Goal: Task Accomplishment & Management: Manage account settings

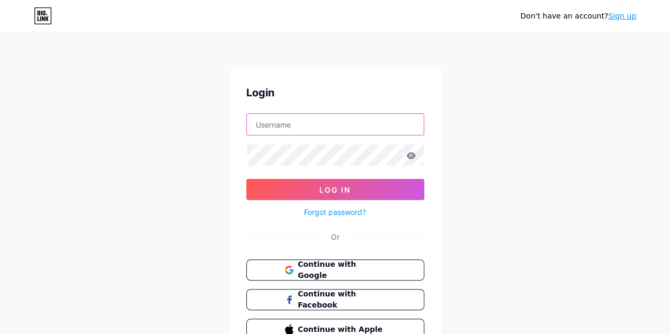
type input "[EMAIL_ADDRESS][DOMAIN_NAME]"
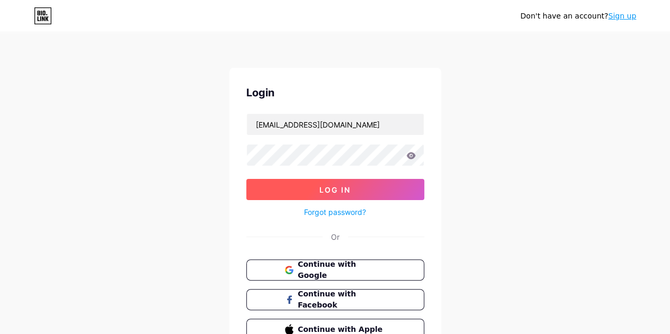
click at [270, 186] on button "Log In" at bounding box center [335, 189] width 178 height 21
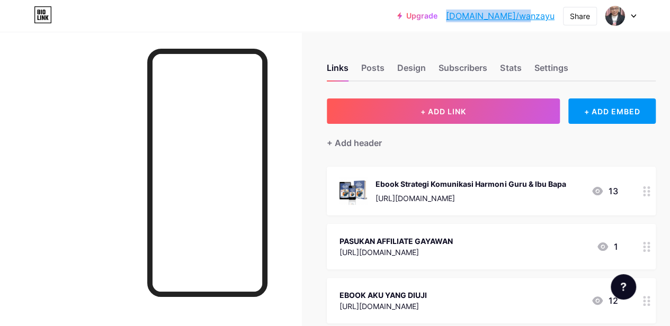
drag, startPoint x: 486, startPoint y: 16, endPoint x: 554, endPoint y: 19, distance: 67.8
click at [554, 19] on div "Upgrade [DOMAIN_NAME]/wanzay... [DOMAIN_NAME]/wanzayu" at bounding box center [475, 15] width 157 height 19
copy link "[DOMAIN_NAME]/wanzayu"
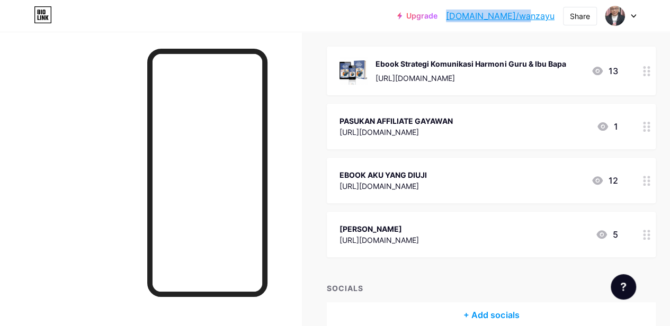
scroll to position [106, 0]
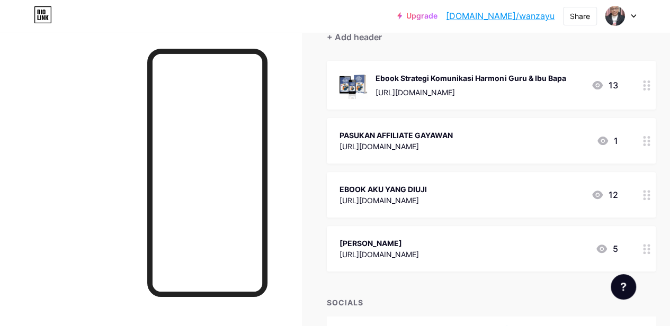
click at [437, 14] on link "Upgrade" at bounding box center [417, 16] width 40 height 8
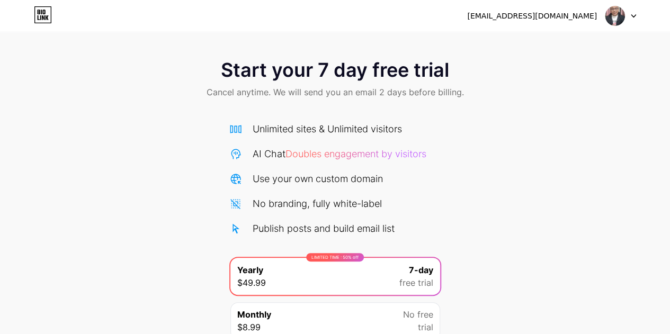
click at [41, 12] on icon at bounding box center [41, 12] width 1 height 5
